Goal: Information Seeking & Learning: Check status

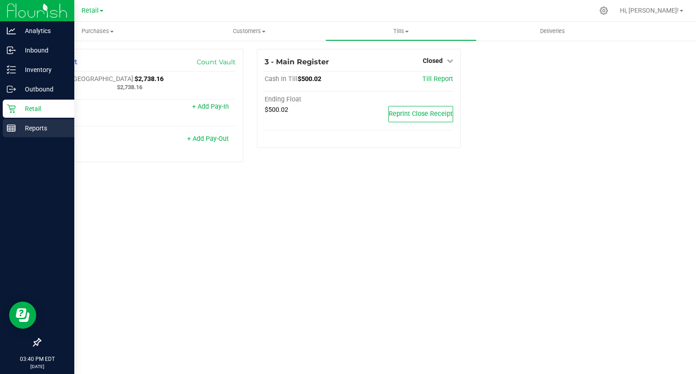
click at [16, 121] on div "Reports" at bounding box center [39, 128] width 72 height 18
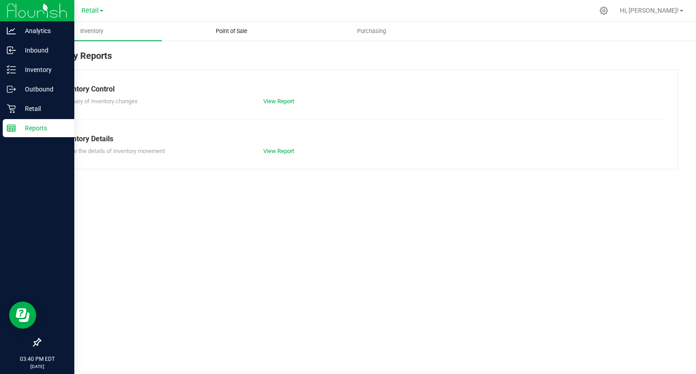
click at [236, 29] on span "Point of Sale" at bounding box center [232, 31] width 56 height 8
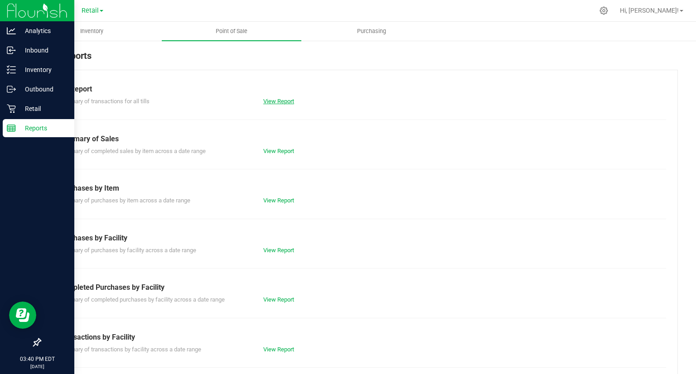
click at [284, 98] on link "View Report" at bounding box center [278, 101] width 31 height 7
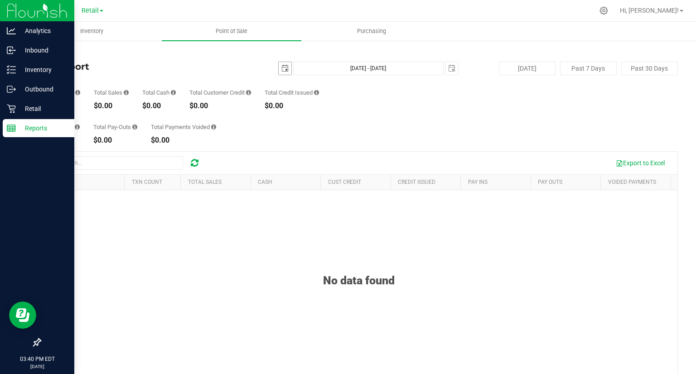
click at [285, 69] on span "select" at bounding box center [284, 68] width 7 height 7
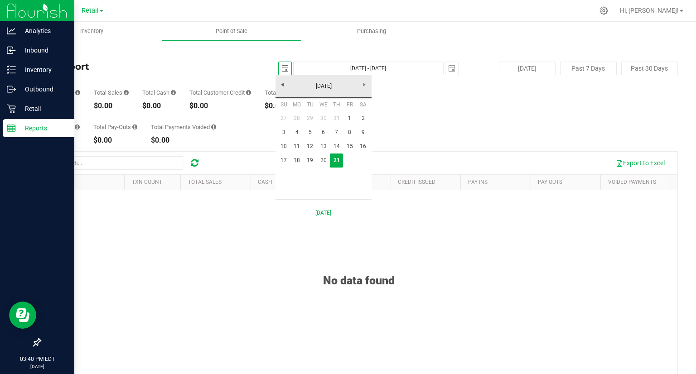
scroll to position [0, 22]
click at [299, 156] on link "18" at bounding box center [297, 161] width 13 height 14
type input "[DATE]"
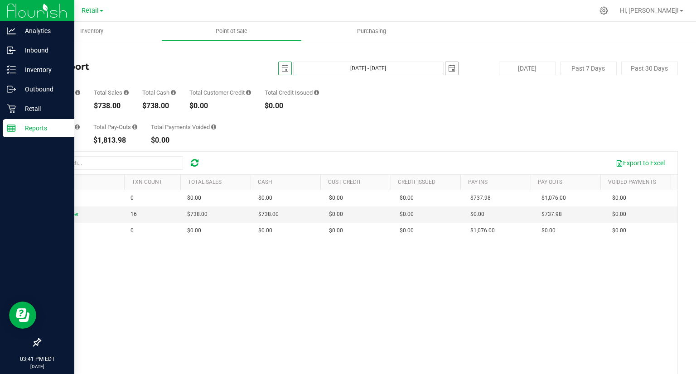
click at [448, 66] on span "select" at bounding box center [451, 68] width 7 height 7
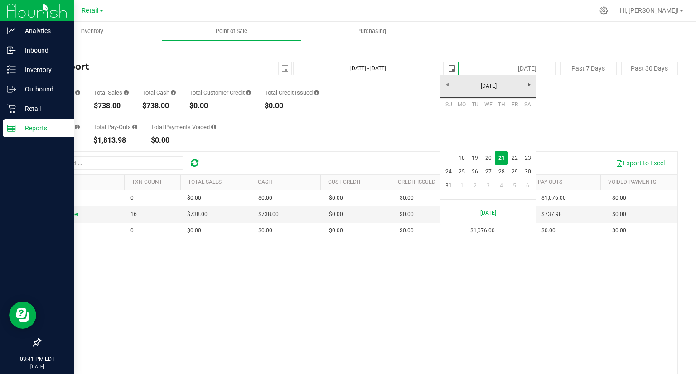
scroll to position [0, 22]
click at [462, 158] on link "18" at bounding box center [462, 158] width 13 height 14
type input "[DATE] - [DATE]"
type input "[DATE]"
